Goal: Information Seeking & Learning: Learn about a topic

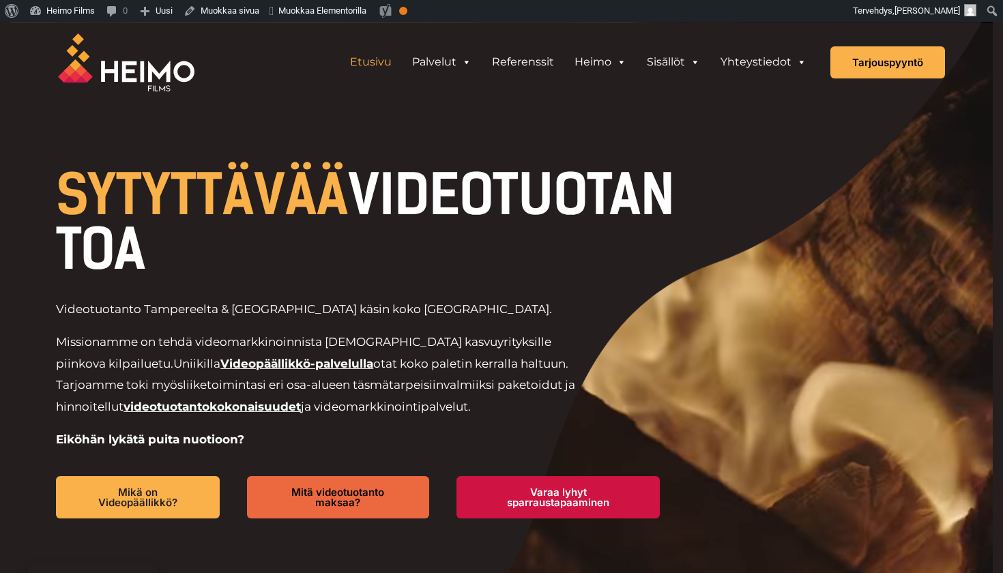
click at [121, 72] on img at bounding box center [126, 62] width 137 height 58
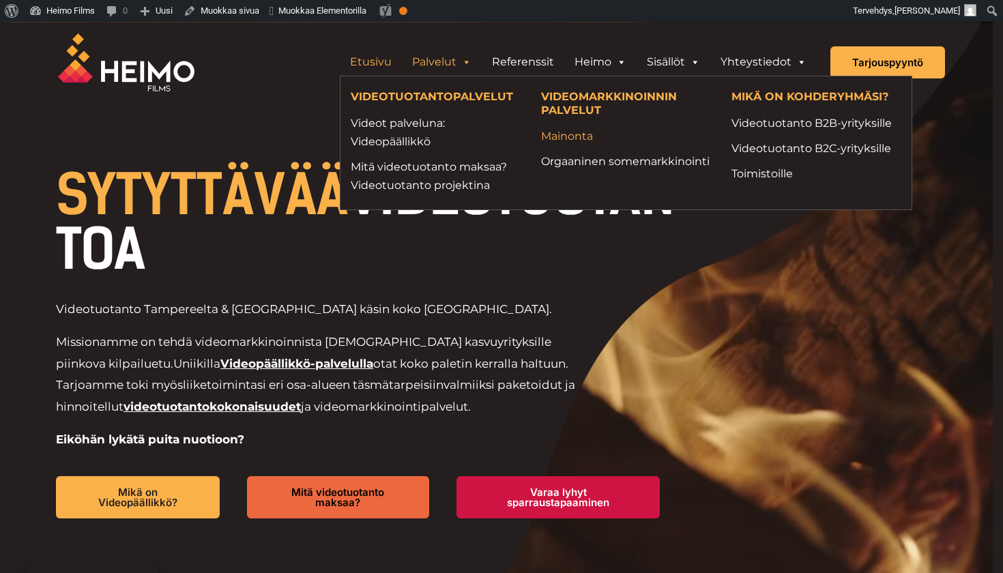
click at [575, 134] on link "Mainonta" at bounding box center [626, 136] width 170 height 18
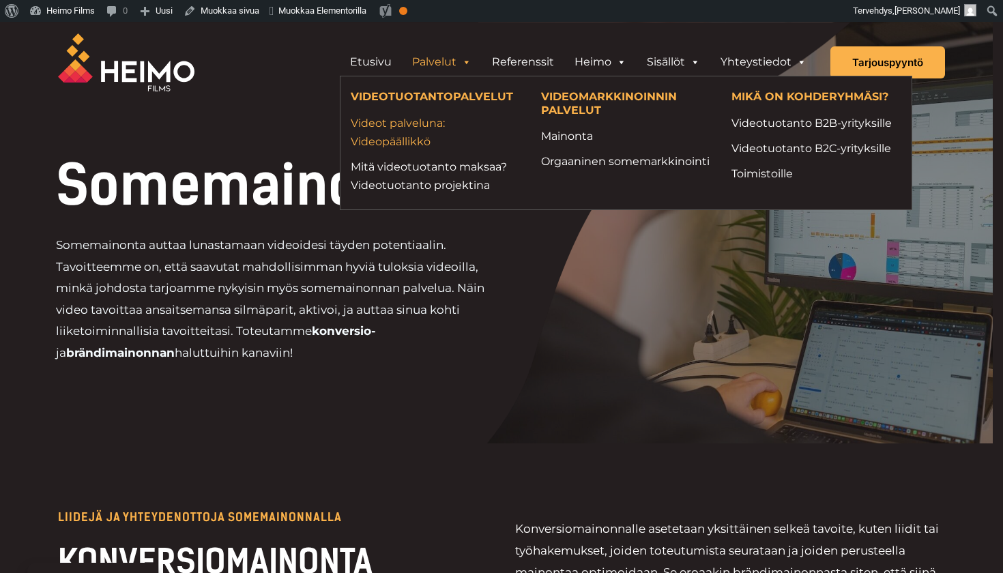
click at [427, 117] on link "Videot palveluna: Videopäällikkö" at bounding box center [436, 132] width 170 height 37
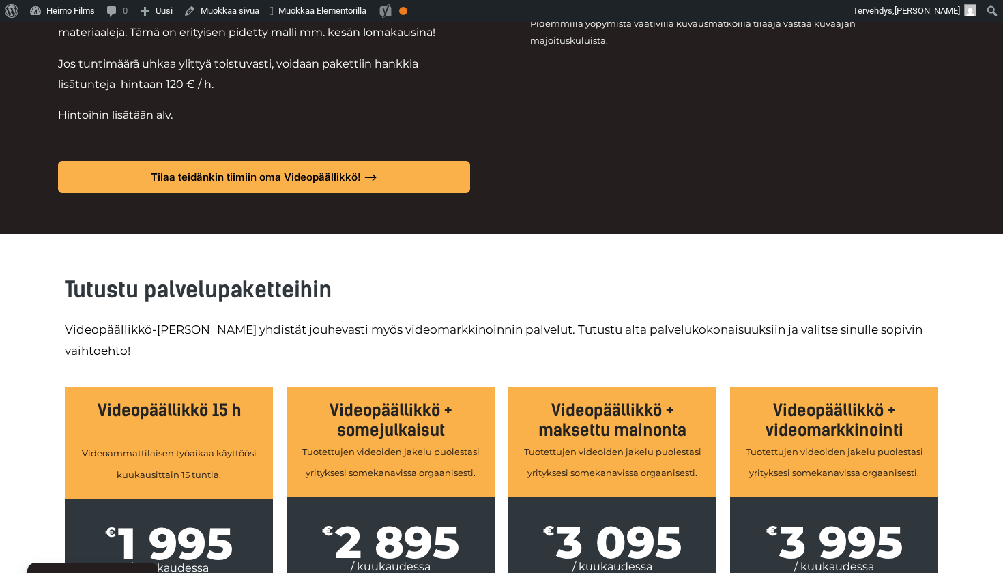
scroll to position [1398, 0]
